Goal: Information Seeking & Learning: Learn about a topic

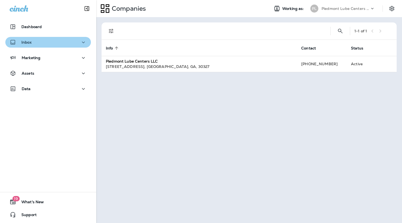
click at [71, 40] on div "Inbox" at bounding box center [48, 42] width 77 height 7
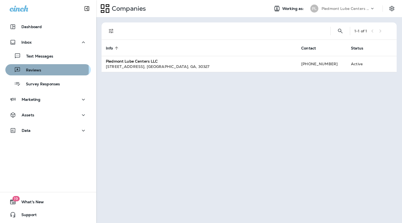
click at [32, 70] on p "Reviews" at bounding box center [31, 70] width 21 height 5
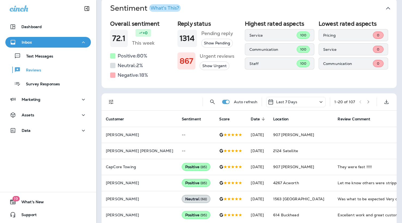
scroll to position [25, 0]
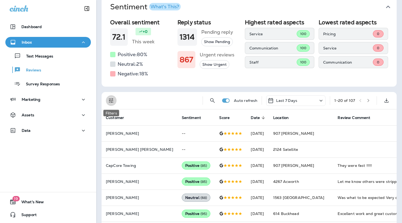
click at [114, 102] on icon "Filters" at bounding box center [111, 100] width 6 height 6
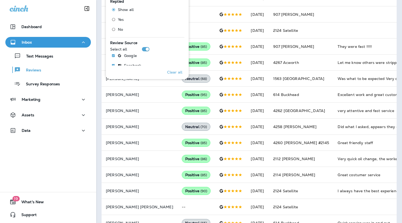
scroll to position [144, 0]
click at [57, 163] on div "Dashboard Inbox Text Messages Reviews Survey Responses Marketing Assets Data 19…" at bounding box center [48, 111] width 96 height 223
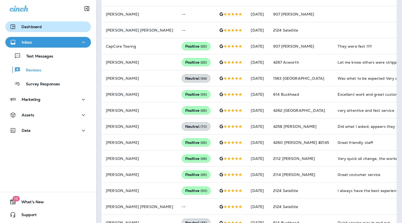
click at [36, 29] on p "Dashboard" at bounding box center [31, 27] width 20 height 4
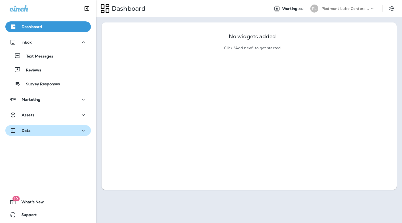
click at [37, 131] on div "Data" at bounding box center [48, 130] width 77 height 7
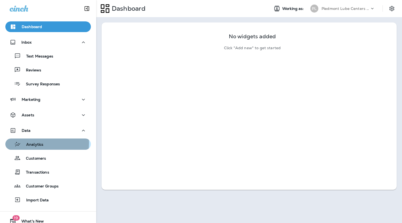
click at [38, 143] on p "Analytics" at bounding box center [32, 144] width 22 height 5
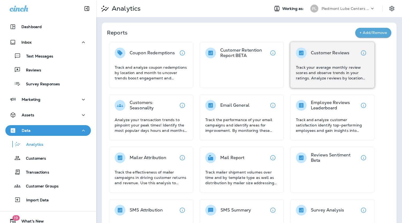
click at [341, 57] on div "Customer Reviews" at bounding box center [330, 53] width 38 height 11
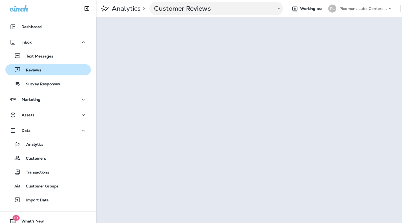
click at [36, 71] on p "Reviews" at bounding box center [31, 70] width 21 height 5
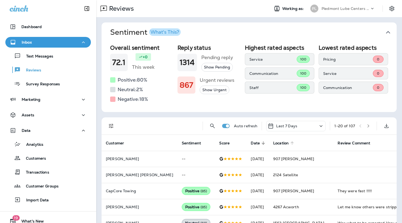
click at [273, 143] on span "Location" at bounding box center [280, 143] width 15 height 5
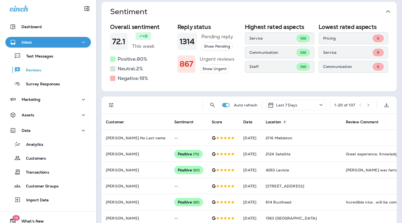
scroll to position [19, 0]
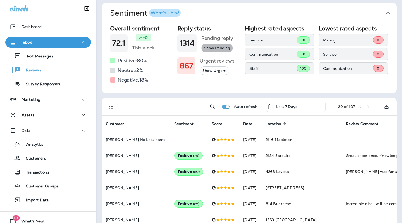
click at [209, 51] on button "Show Pending" at bounding box center [217, 48] width 32 height 9
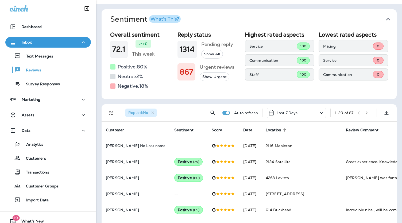
scroll to position [19, 0]
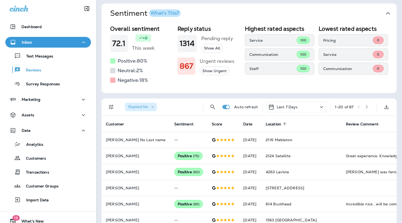
click at [319, 107] on icon at bounding box center [321, 107] width 6 height 7
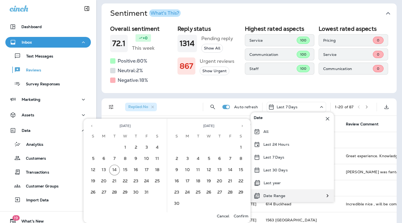
click at [273, 198] on div "Date Range" at bounding box center [269, 195] width 38 height 13
click at [90, 127] on icon "Previous month" at bounding box center [92, 126] width 4 height 4
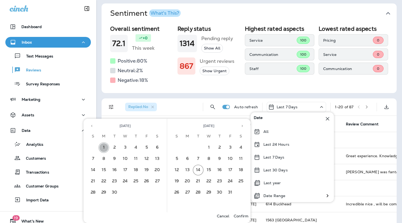
click at [103, 148] on button "1" at bounding box center [104, 147] width 11 height 11
click at [92, 126] on icon "Previous month" at bounding box center [92, 126] width 4 height 4
click at [148, 148] on button "1" at bounding box center [146, 147] width 11 height 11
click at [199, 194] on button "30" at bounding box center [198, 192] width 11 height 11
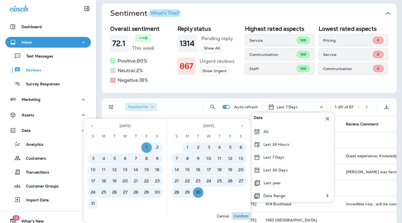
click at [239, 216] on p "Confirm" at bounding box center [241, 216] width 15 height 4
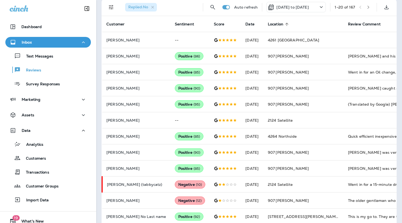
scroll to position [0, 4]
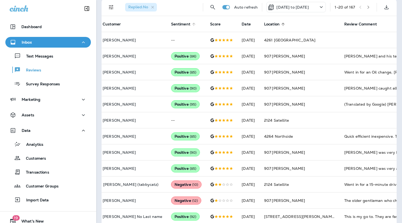
click at [171, 24] on span "Sentiment" at bounding box center [180, 24] width 19 height 5
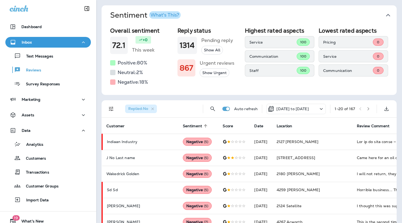
scroll to position [16, 0]
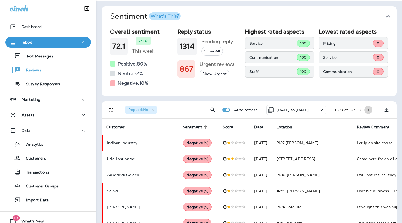
click at [366, 110] on icon "button" at bounding box center [368, 110] width 4 height 4
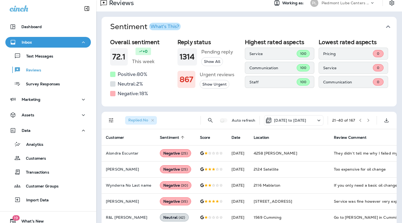
scroll to position [0, 0]
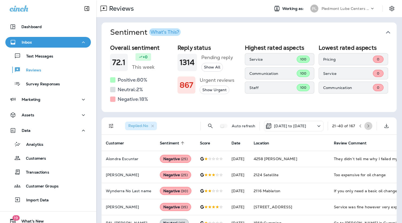
click at [367, 125] on icon "button" at bounding box center [368, 125] width 2 height 3
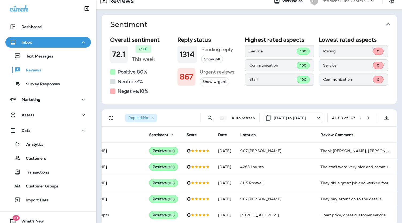
scroll to position [7, 0]
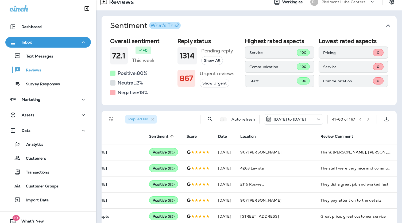
click at [359, 120] on icon "button" at bounding box center [360, 119] width 2 height 3
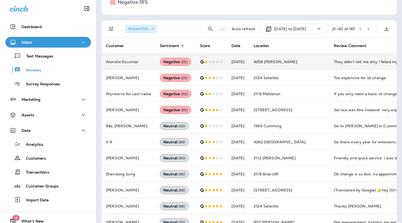
scroll to position [95, 0]
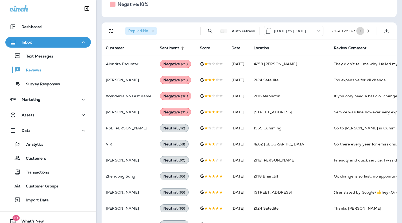
click at [358, 31] on icon "button" at bounding box center [360, 31] width 4 height 4
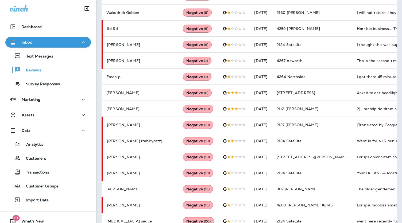
scroll to position [178, 0]
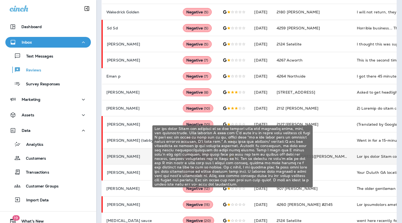
click at [357, 155] on div "The man named Brent who appeared to be the manager here was extremely pushy, ru…" at bounding box center [393, 156] width 72 height 5
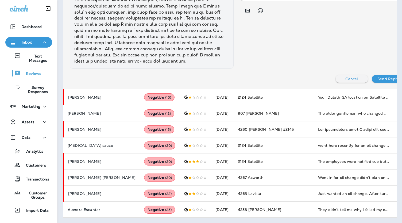
scroll to position [487, 0]
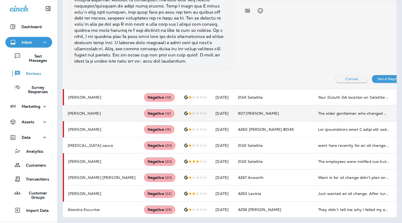
click at [335, 116] on div "The older gentleman who changed my brake fluids and handed me over my keys was …" at bounding box center [354, 113] width 72 height 5
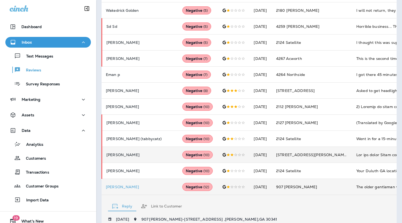
scroll to position [180, 0]
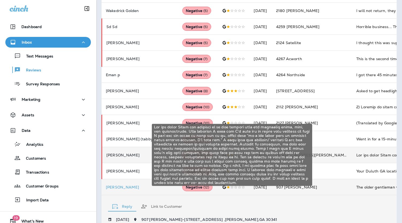
click at [356, 153] on div "The man named Brent who appeared to be the manager here was extremely pushy, ru…" at bounding box center [392, 154] width 72 height 5
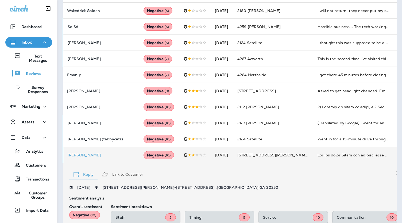
scroll to position [0, 0]
